Goal: Find specific page/section: Find specific page/section

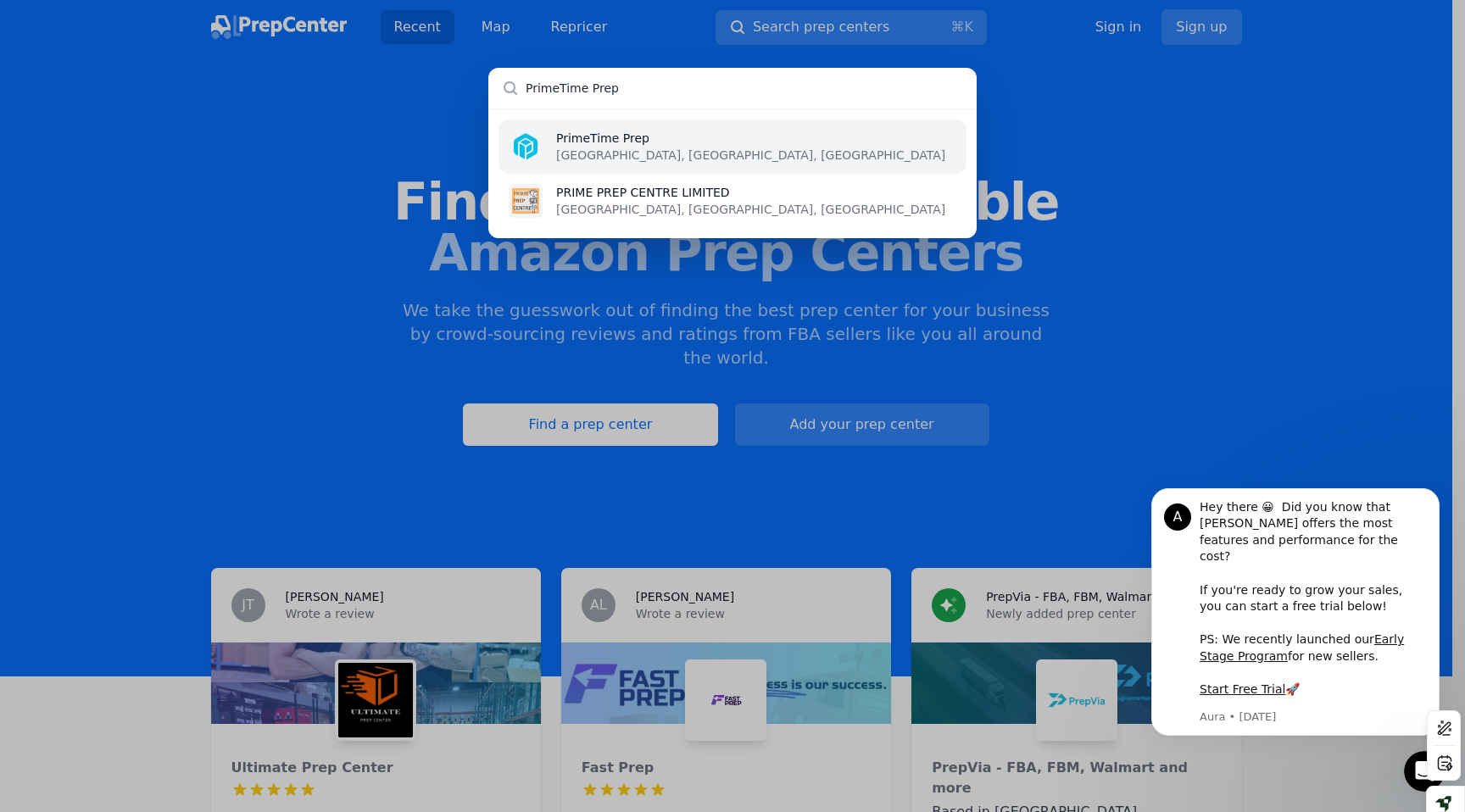
type input "PrimeTime Prep"
click at [604, 146] on p "Portland, OR, US" at bounding box center [750, 155] width 389 height 17
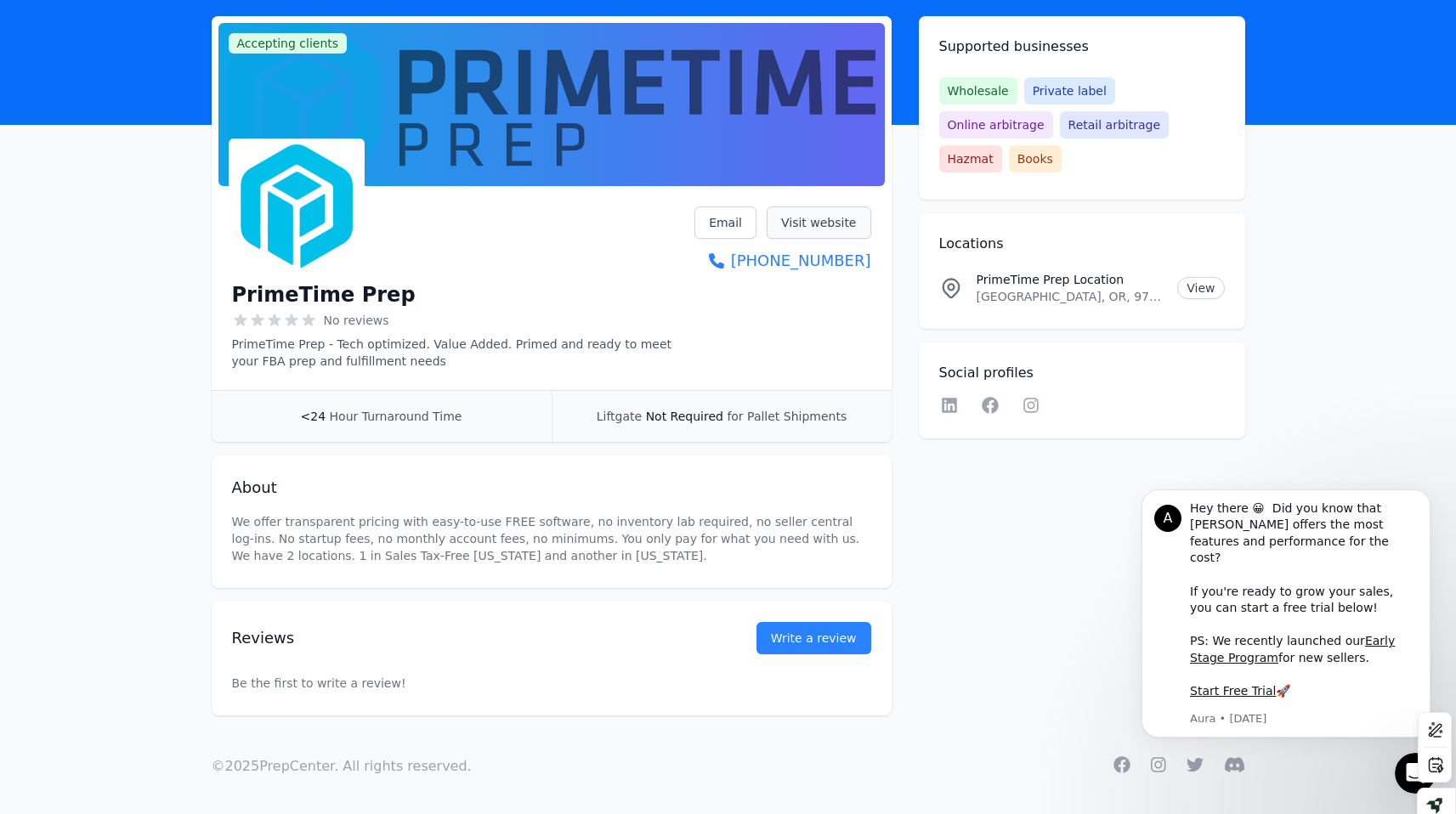
scroll to position [93, 0]
click at [809, 221] on link "Visit website" at bounding box center [819, 223] width 105 height 33
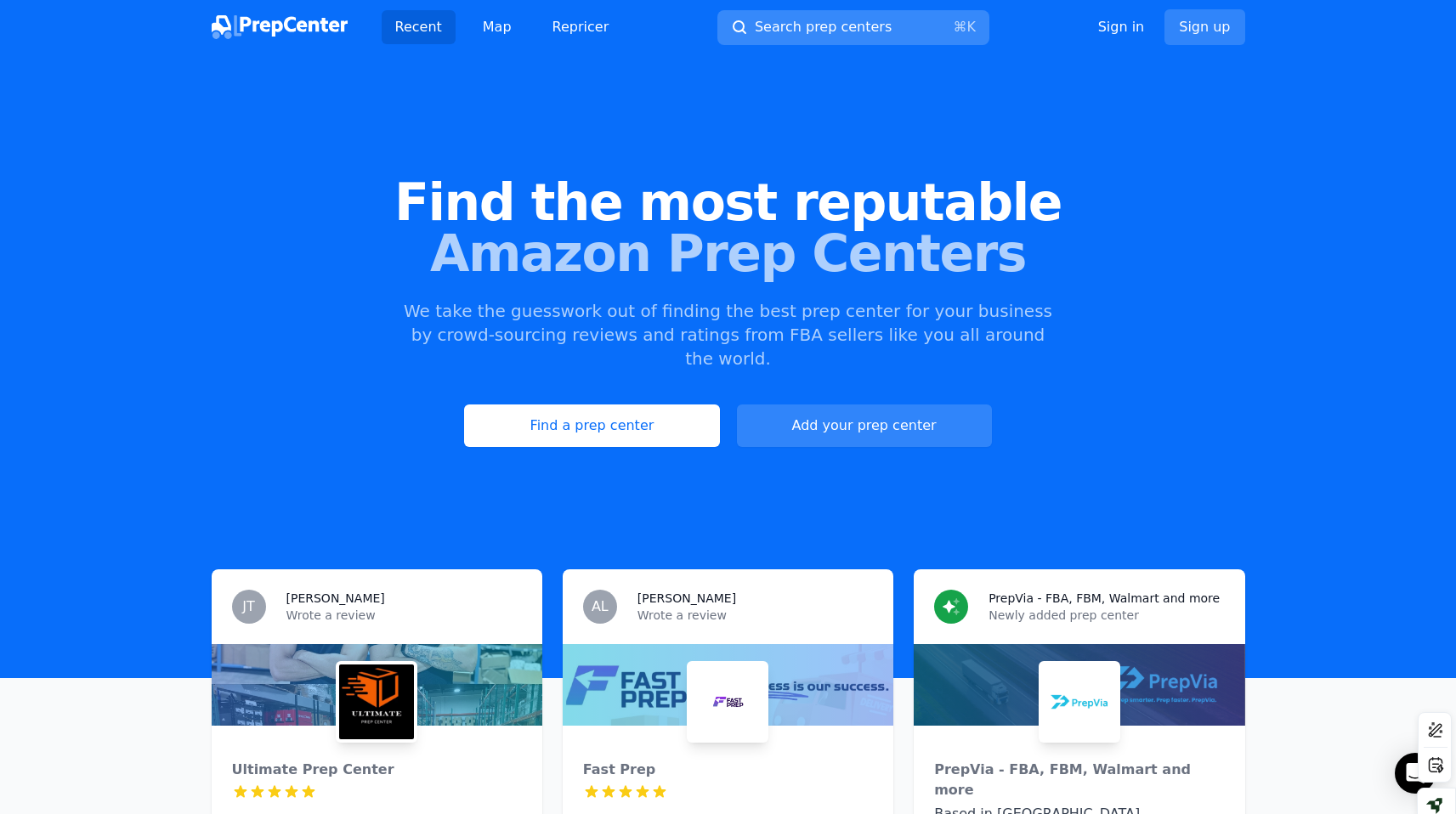
click at [791, 29] on span "Search prep centers" at bounding box center [823, 27] width 137 height 21
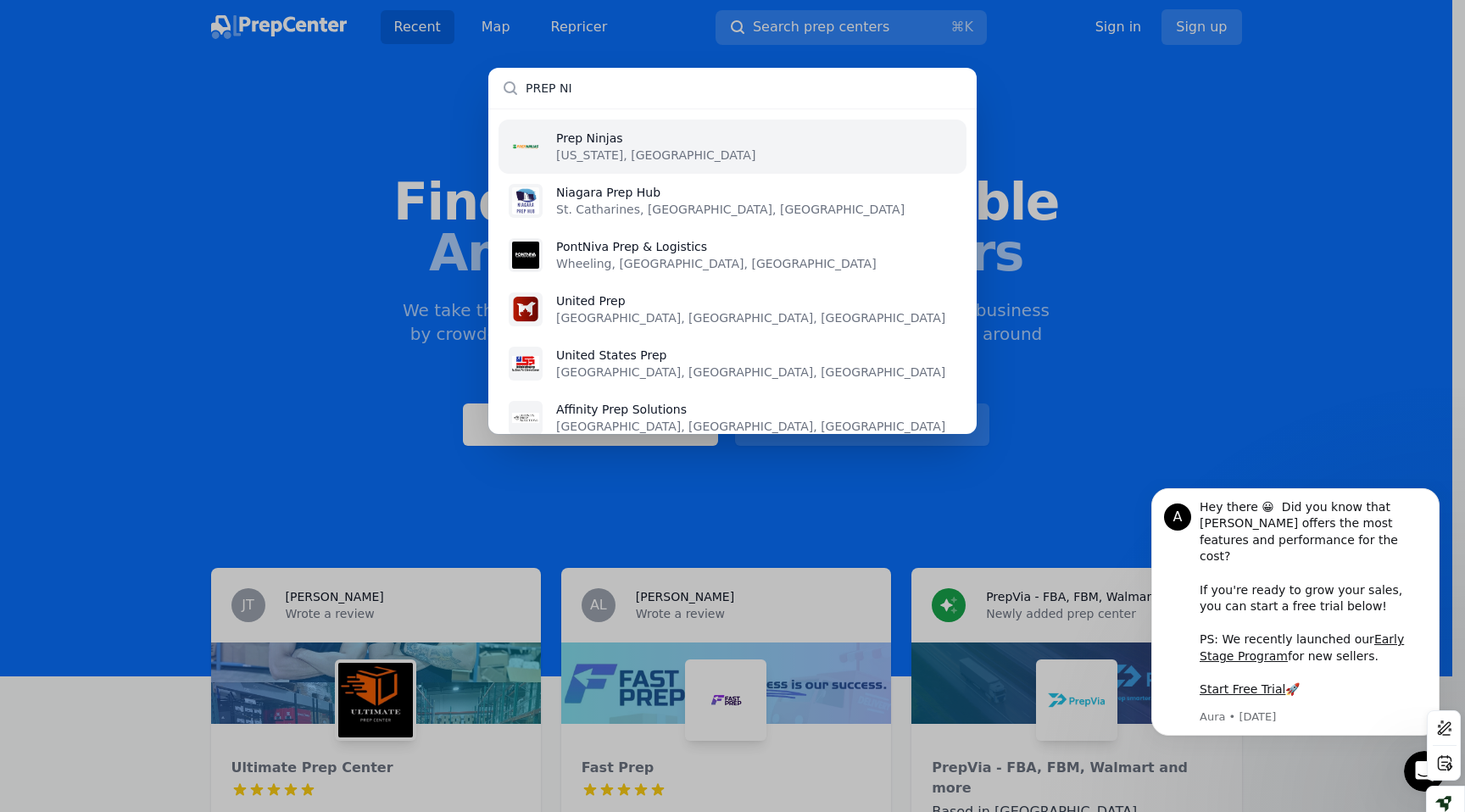
type input "PREP NI"
click at [613, 143] on p "Prep Ninjas" at bounding box center [655, 139] width 199 height 17
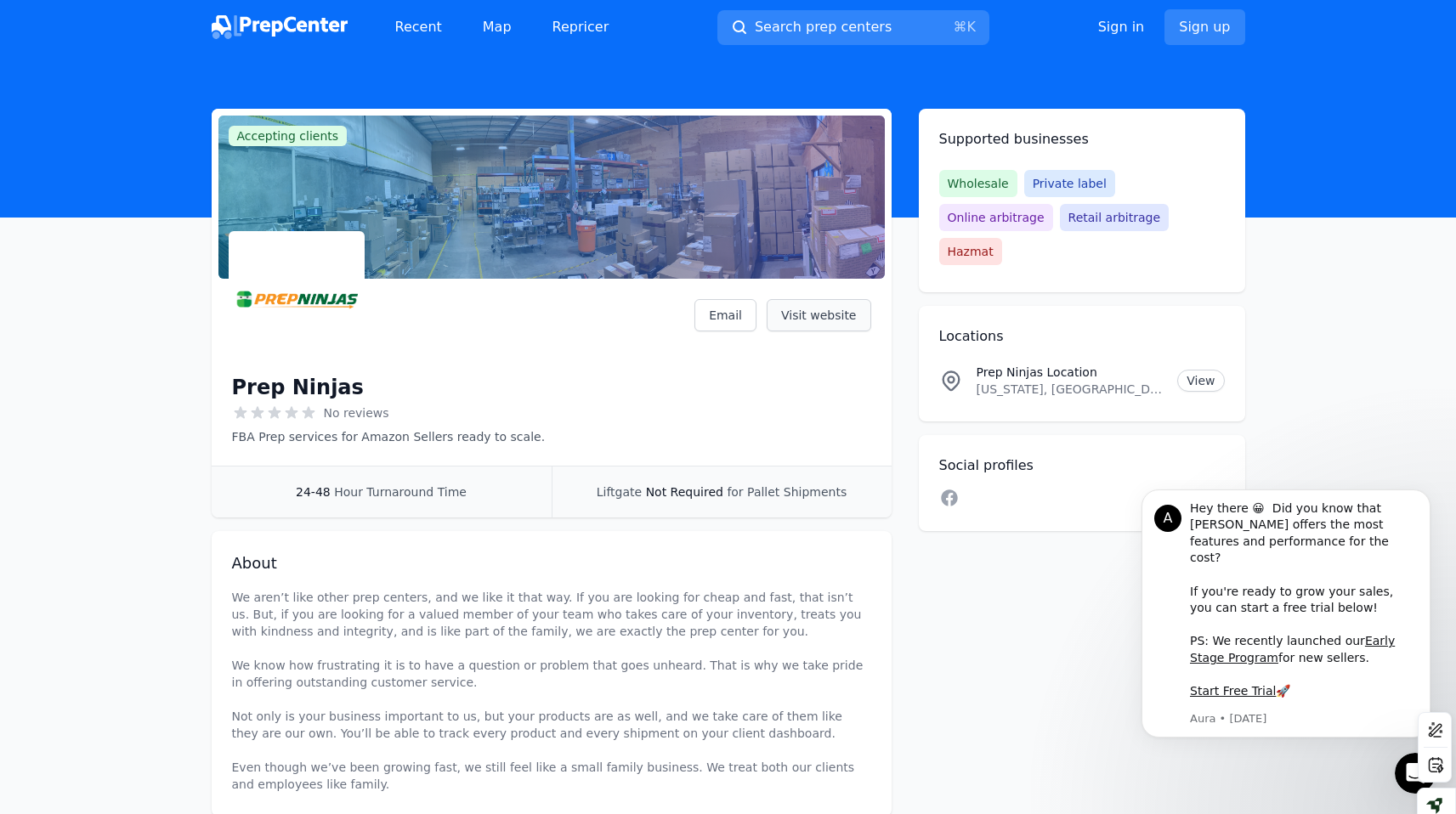
click at [825, 317] on link "Visit website" at bounding box center [819, 316] width 105 height 33
